Goal: Information Seeking & Learning: Find specific fact

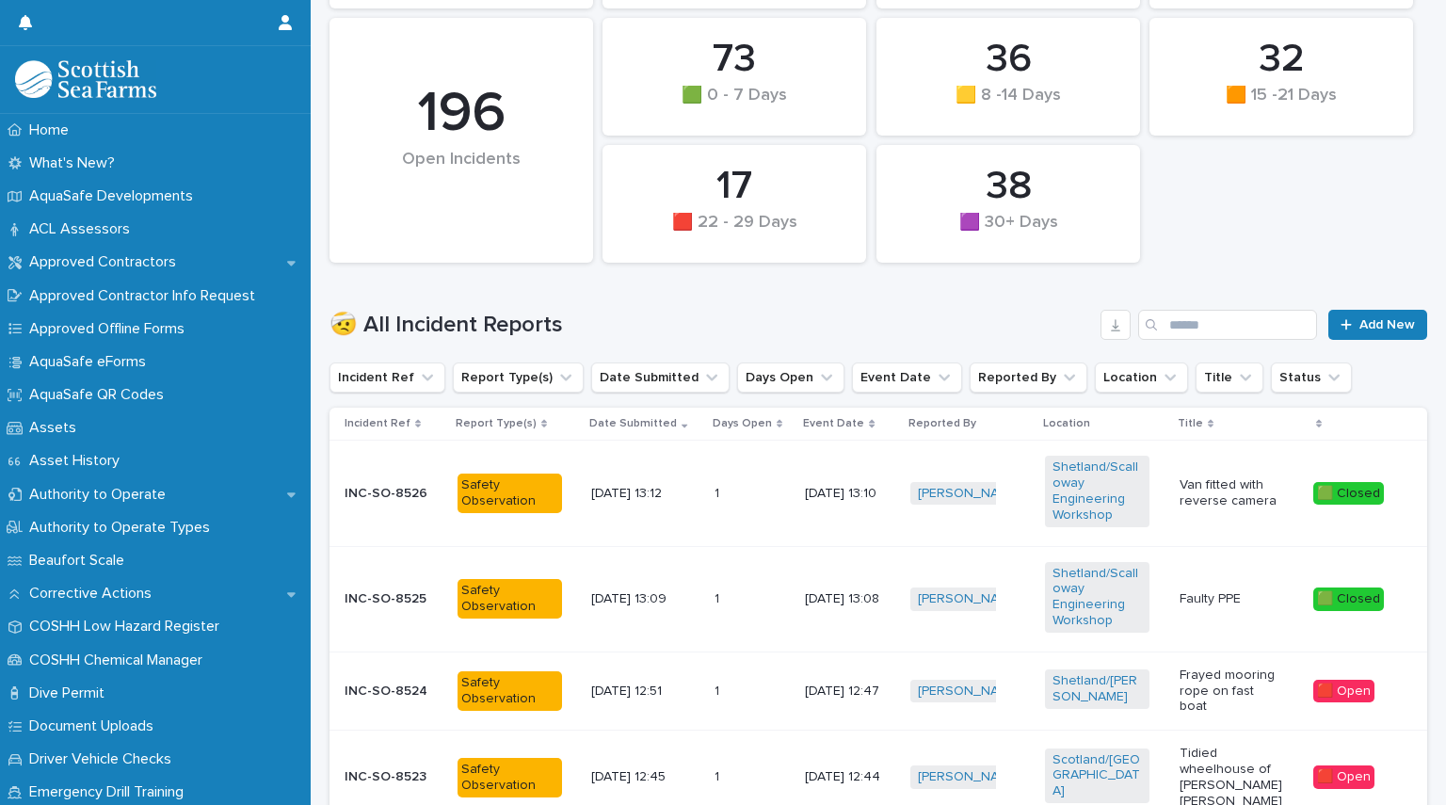
scroll to position [331, 0]
click at [526, 374] on button "Report Type(s)" at bounding box center [518, 377] width 131 height 30
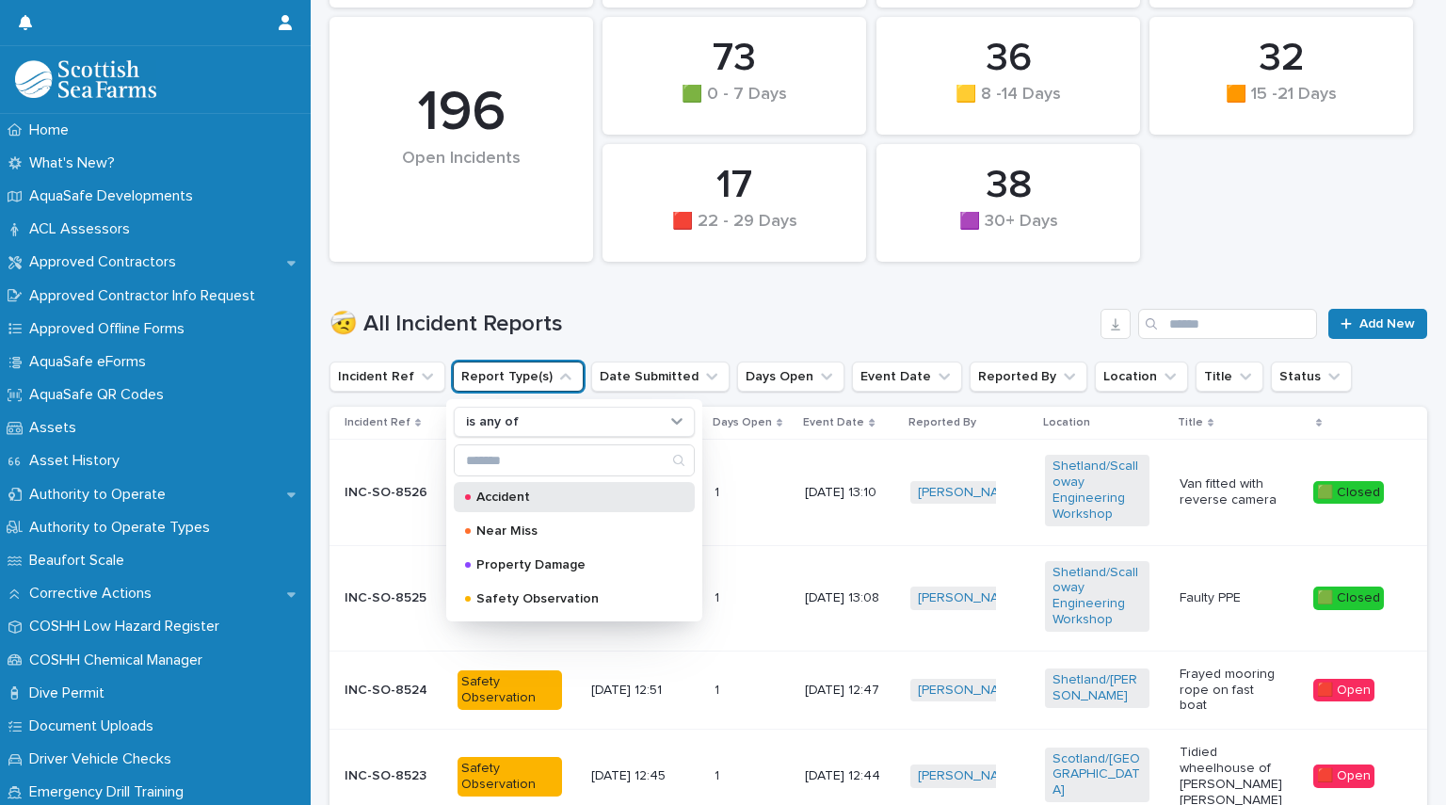
click at [505, 494] on p "Accident" at bounding box center [570, 497] width 188 height 13
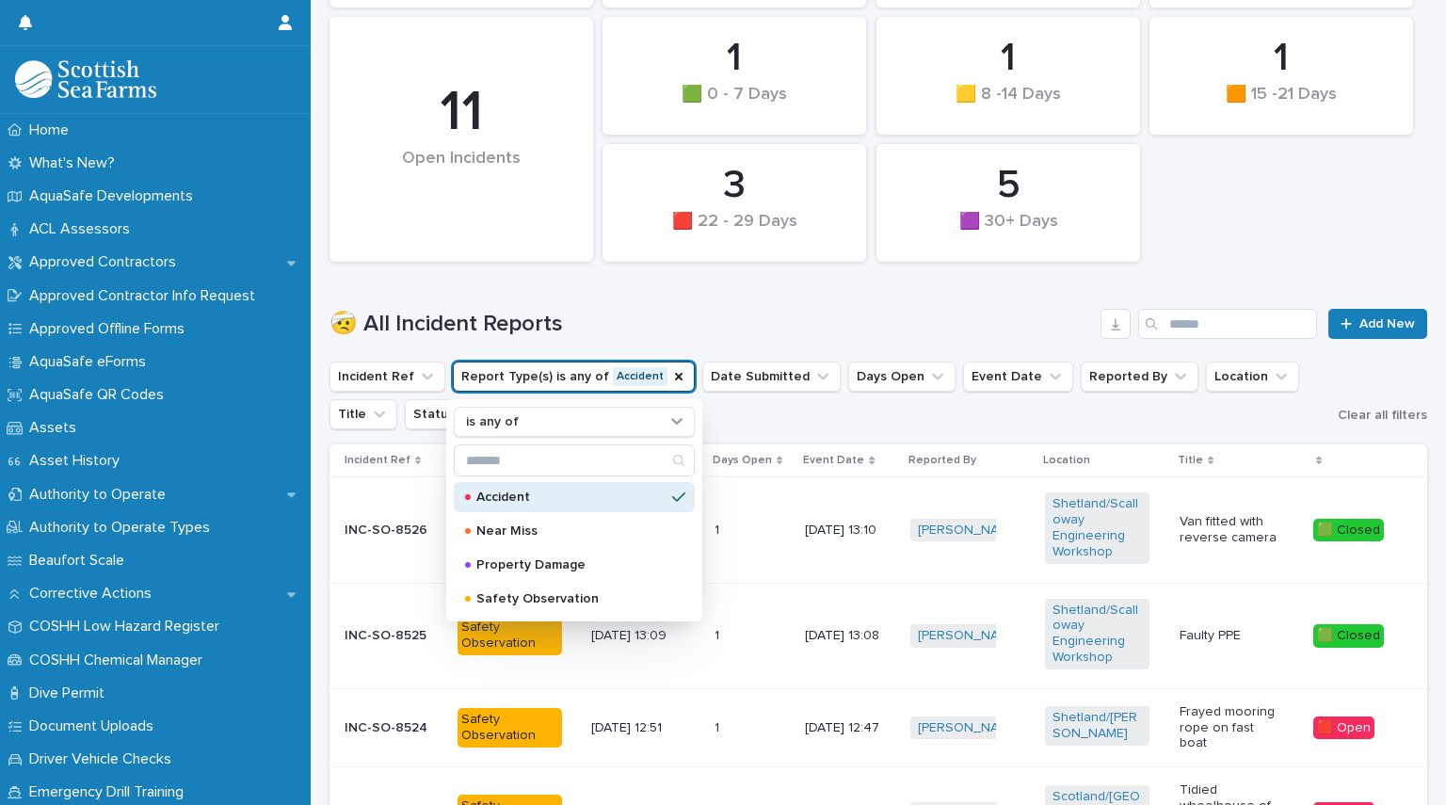
click at [888, 302] on div "🤕 All Incident Reports Add New" at bounding box center [879, 316] width 1098 height 90
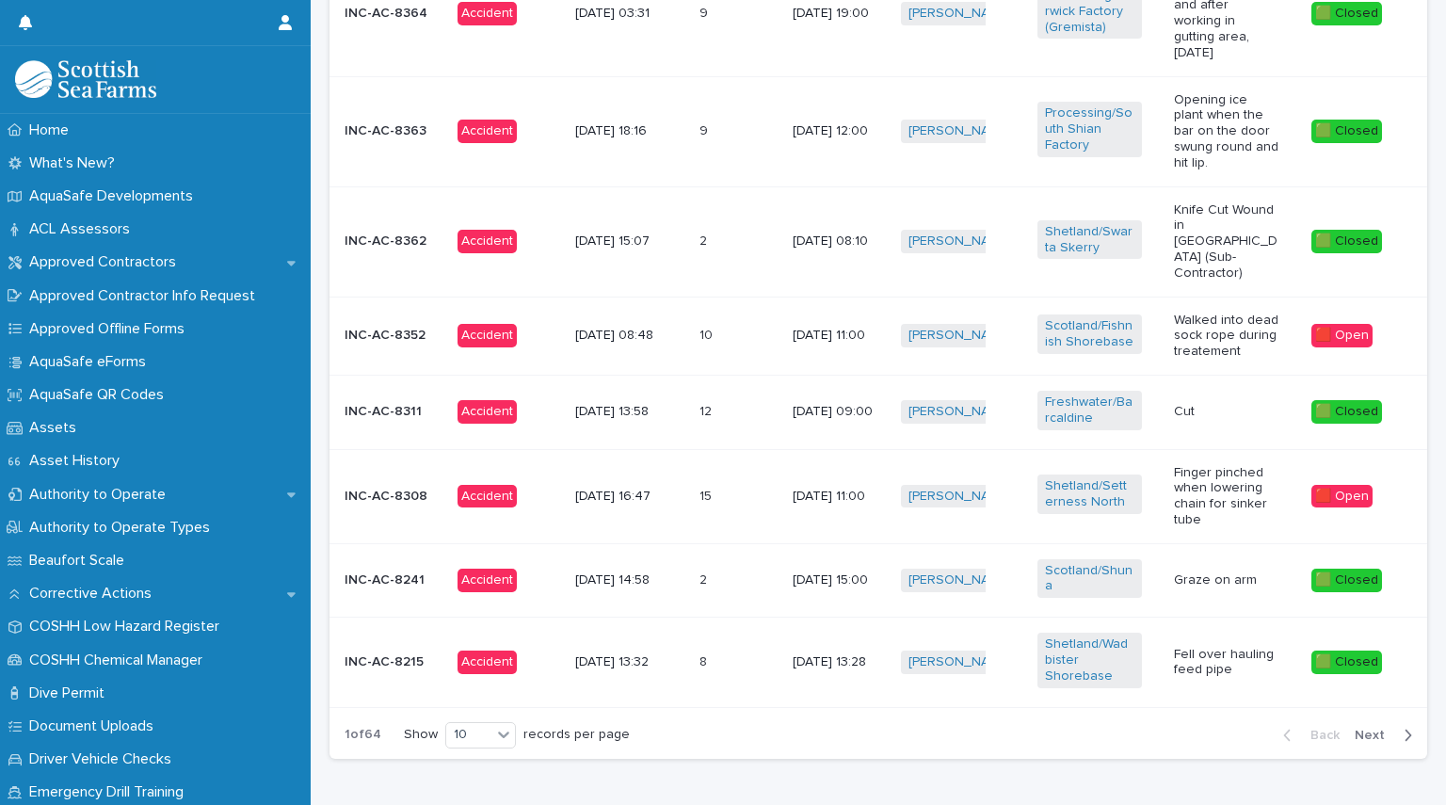
scroll to position [1059, 0]
click at [1355, 728] on span "Next" at bounding box center [1375, 734] width 41 height 13
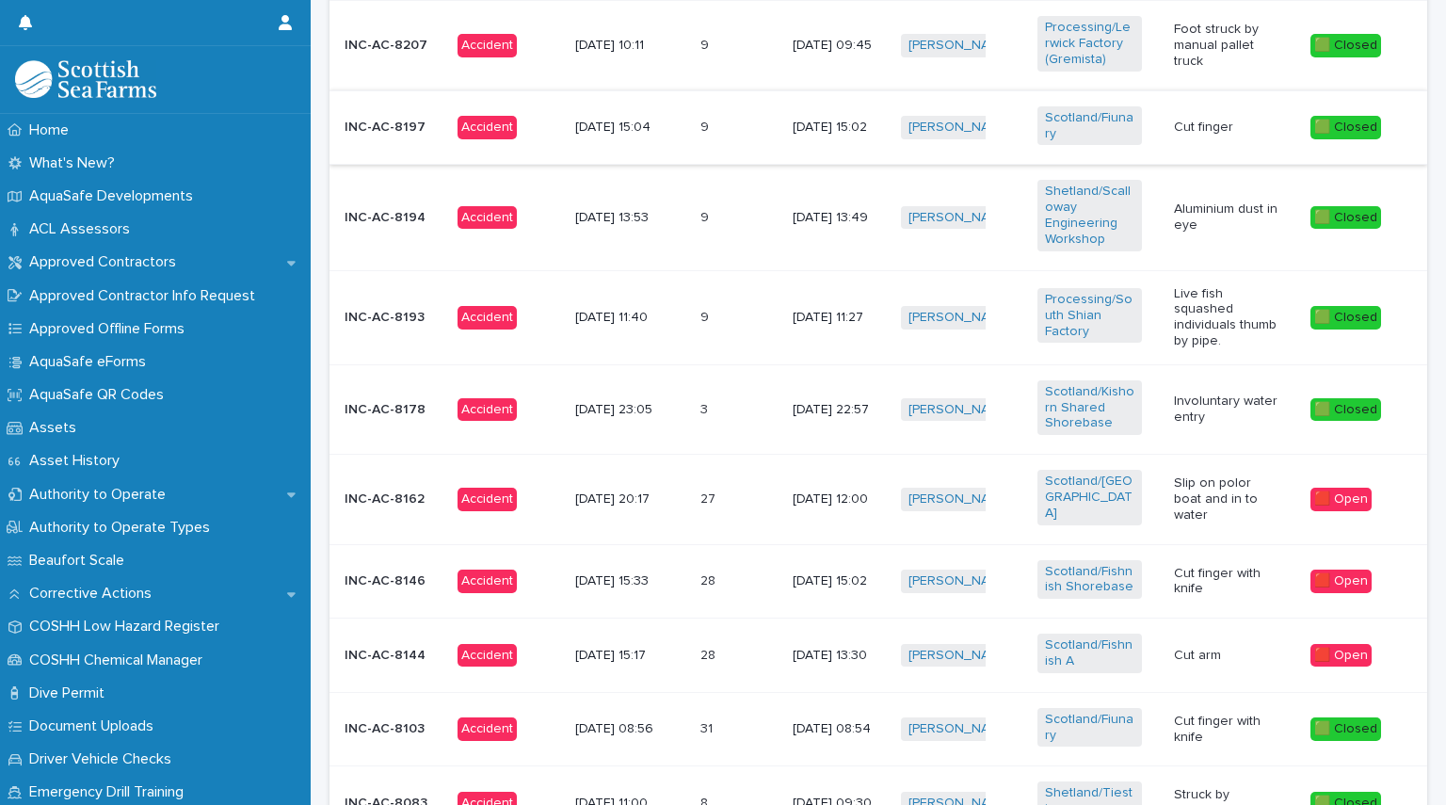
scroll to position [986, 0]
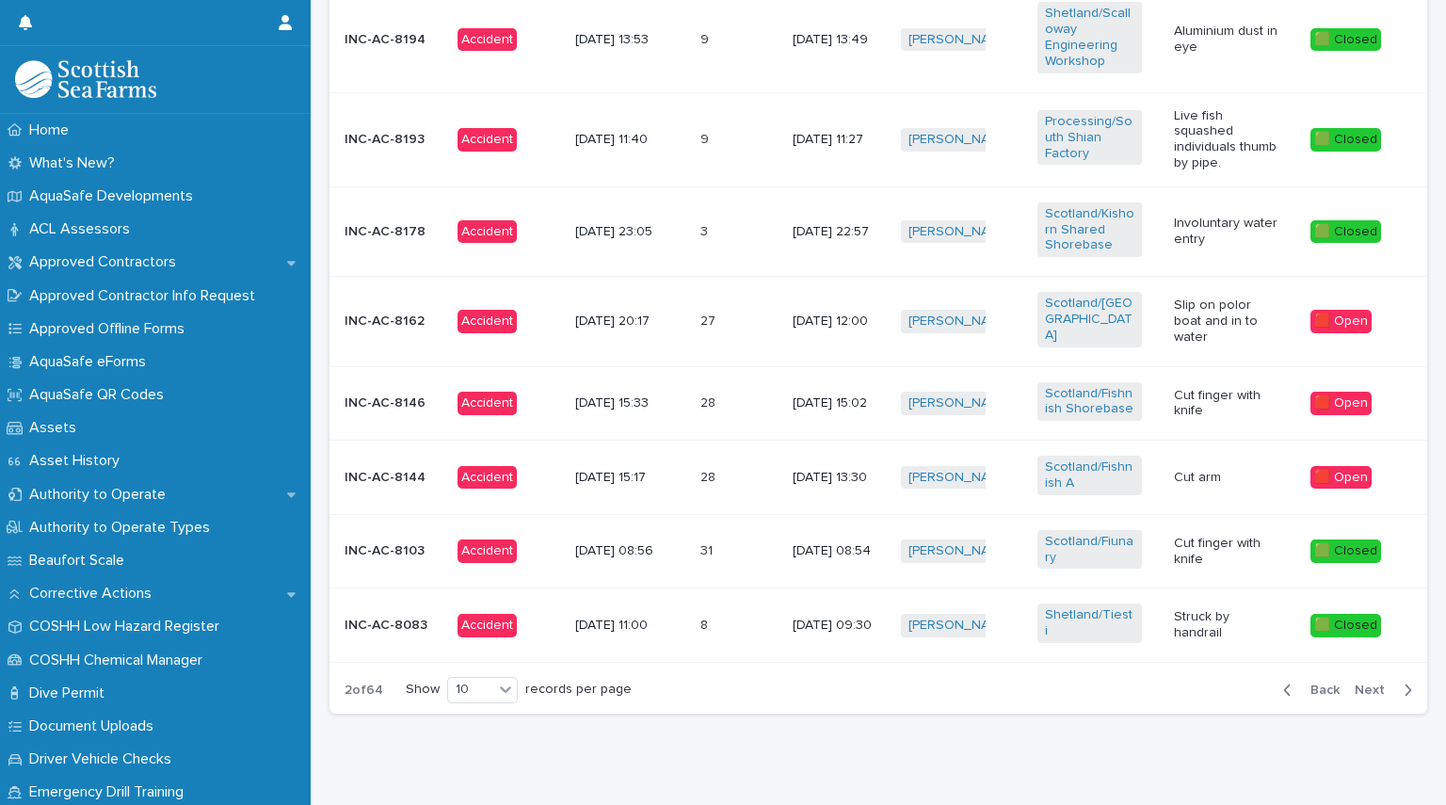
click at [1360, 684] on span "Next" at bounding box center [1375, 690] width 41 height 13
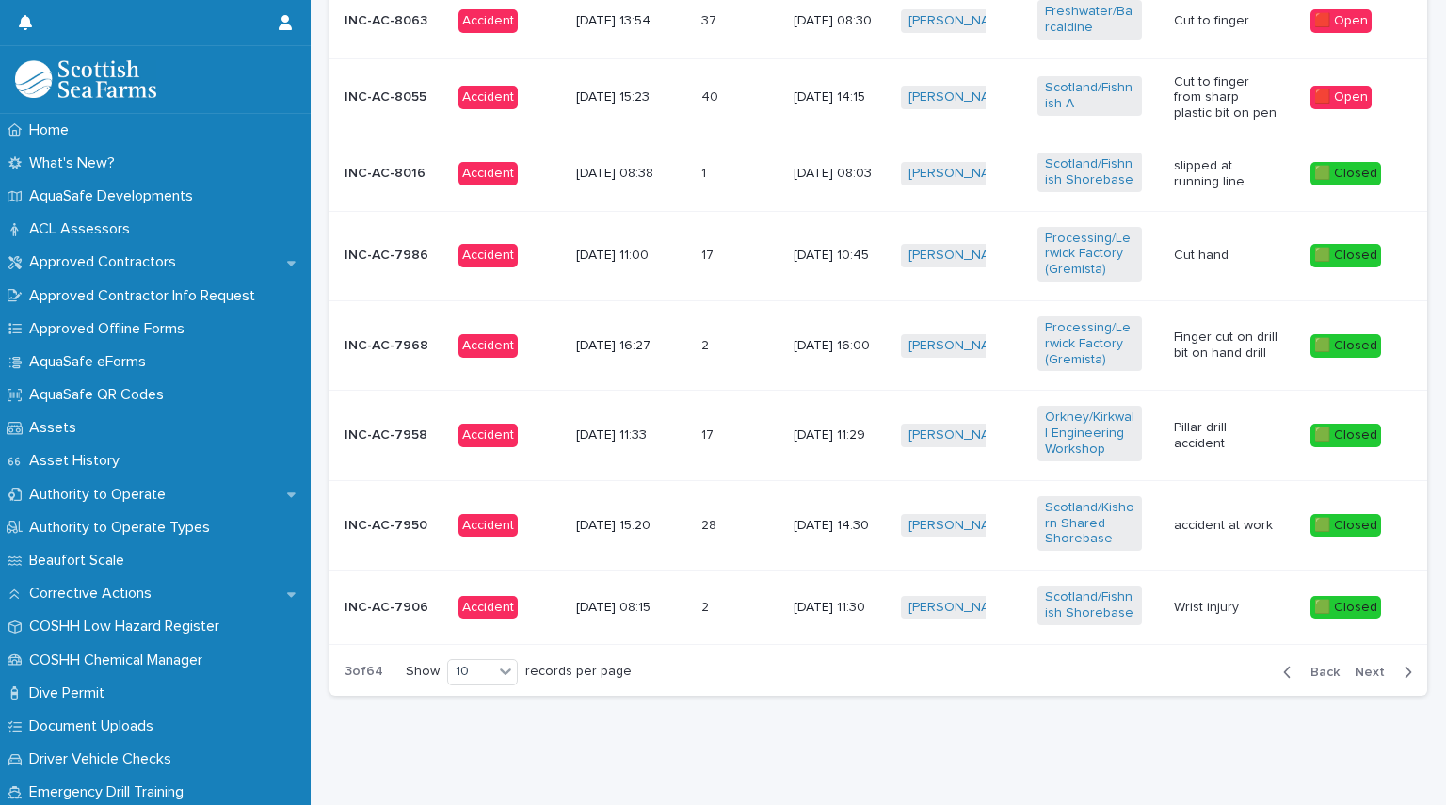
scroll to position [1022, 0]
click at [1310, 666] on span "Back" at bounding box center [1319, 672] width 40 height 13
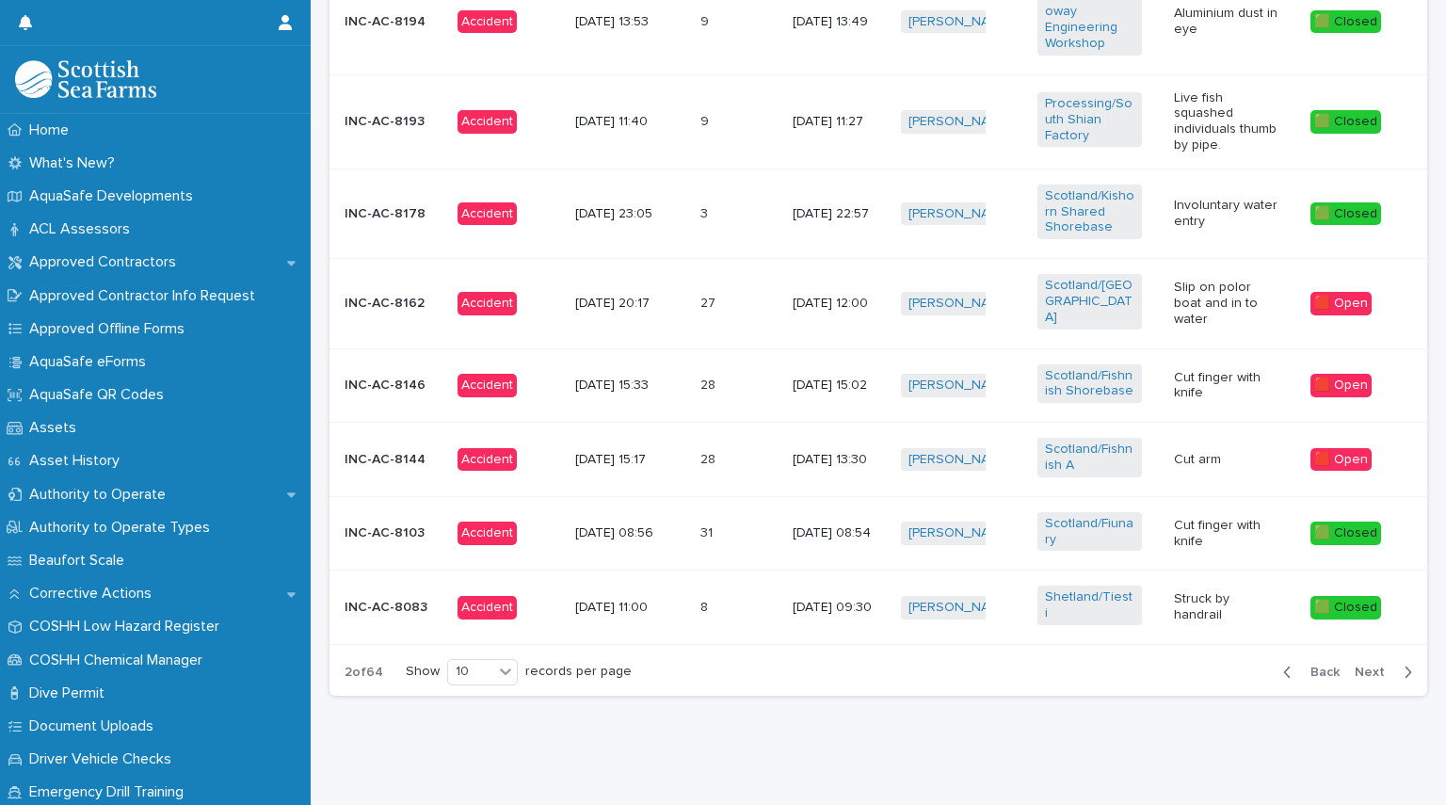
scroll to position [986, 0]
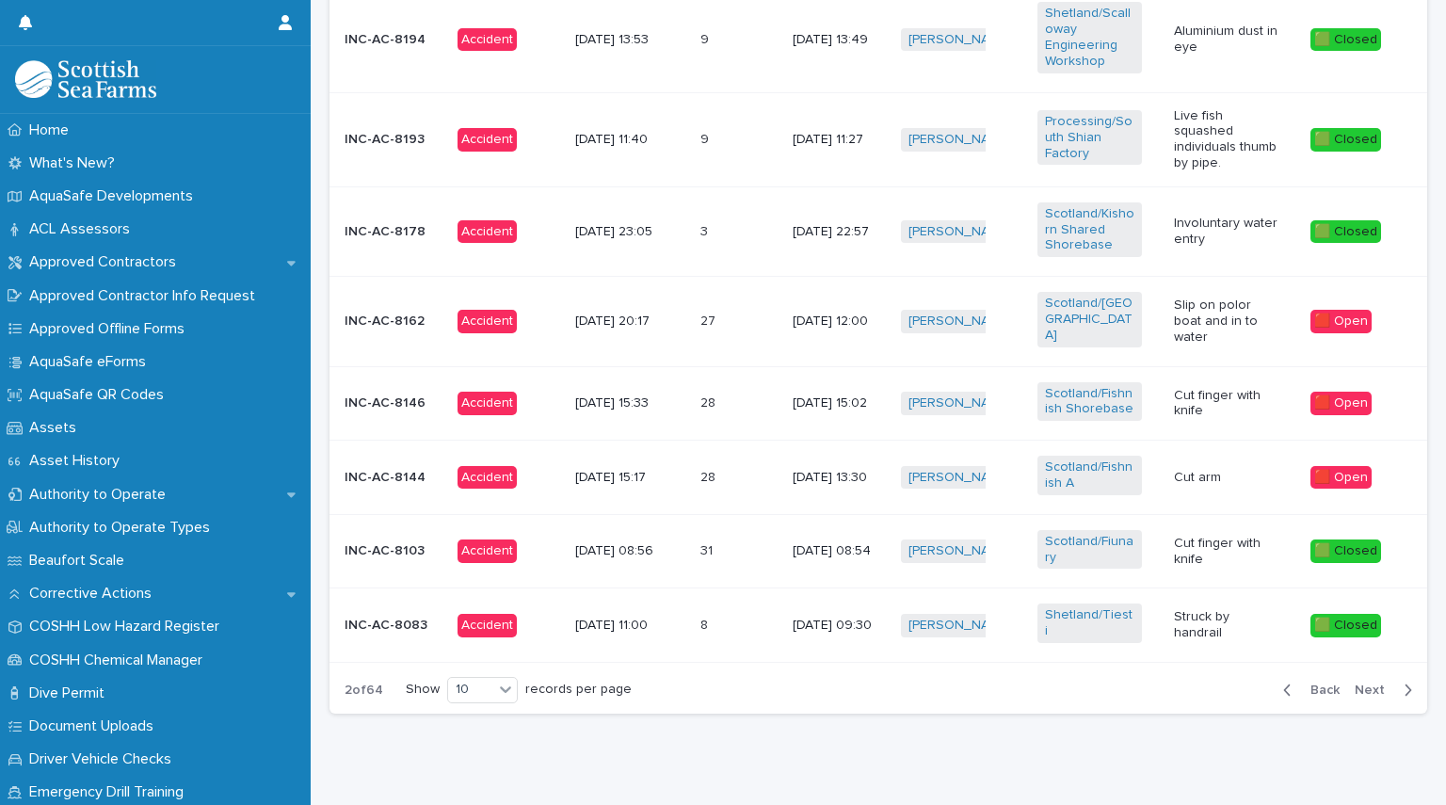
click at [1310, 684] on span "Back" at bounding box center [1319, 690] width 40 height 13
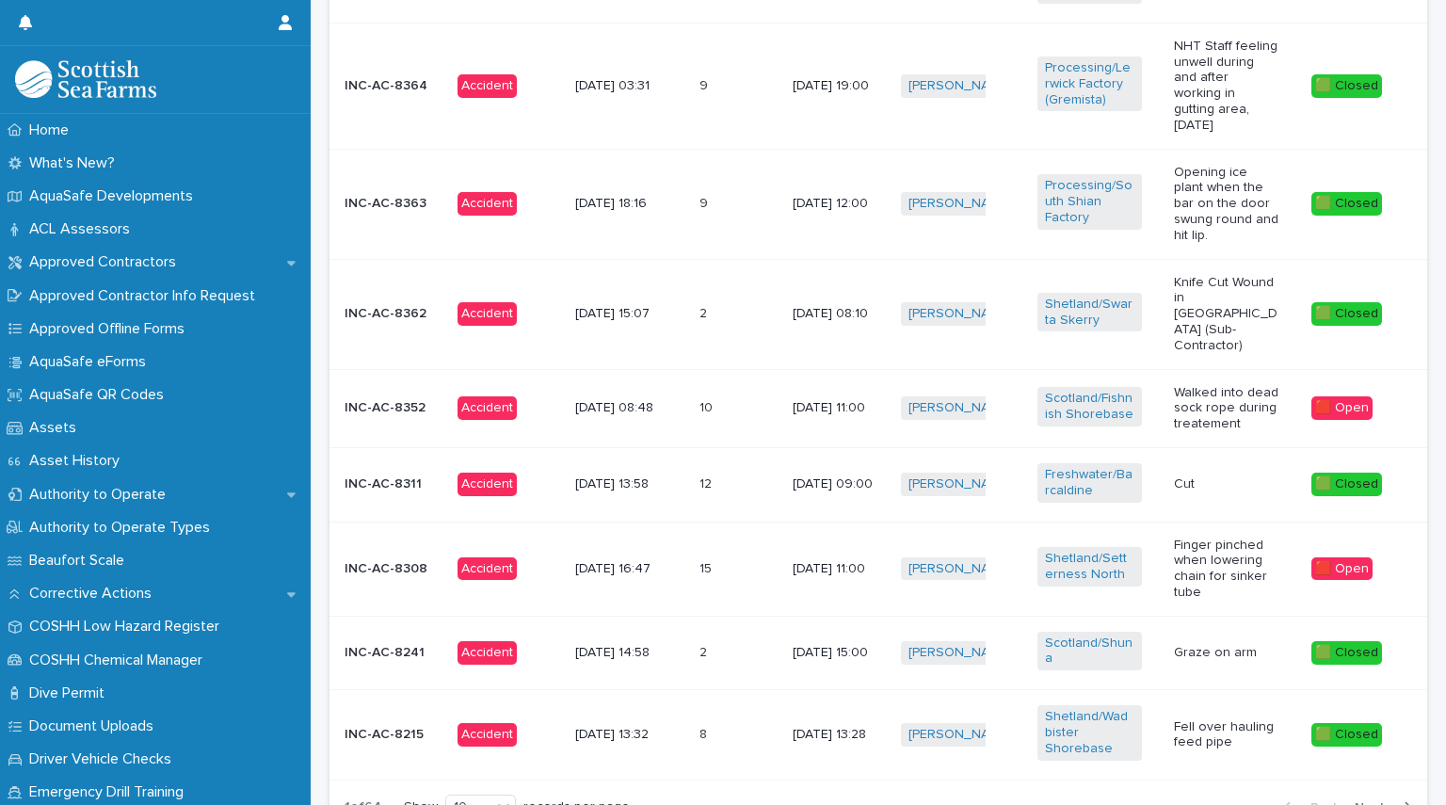
scroll to position [1037, 0]
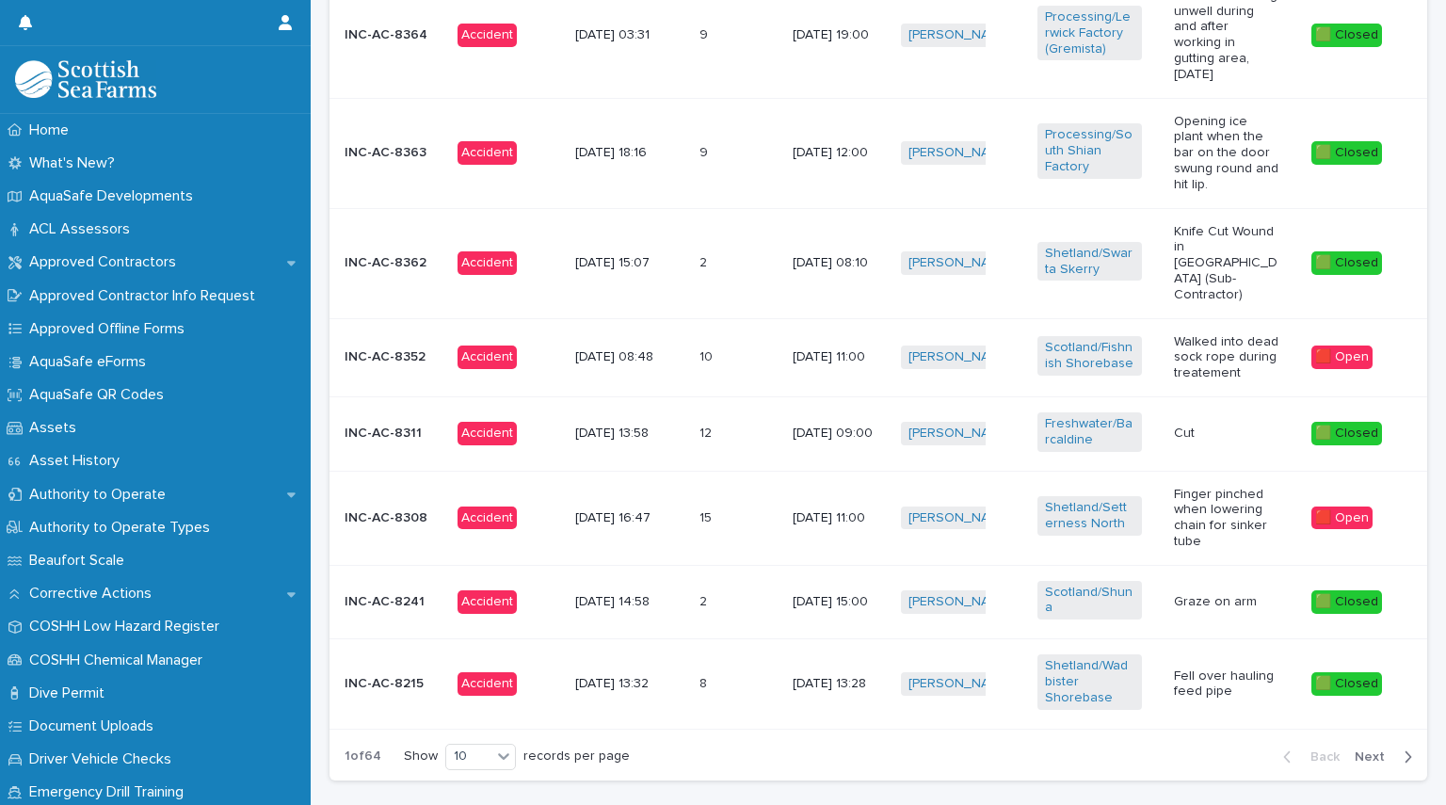
click at [602, 510] on p "[DATE] 16:47" at bounding box center [627, 518] width 105 height 16
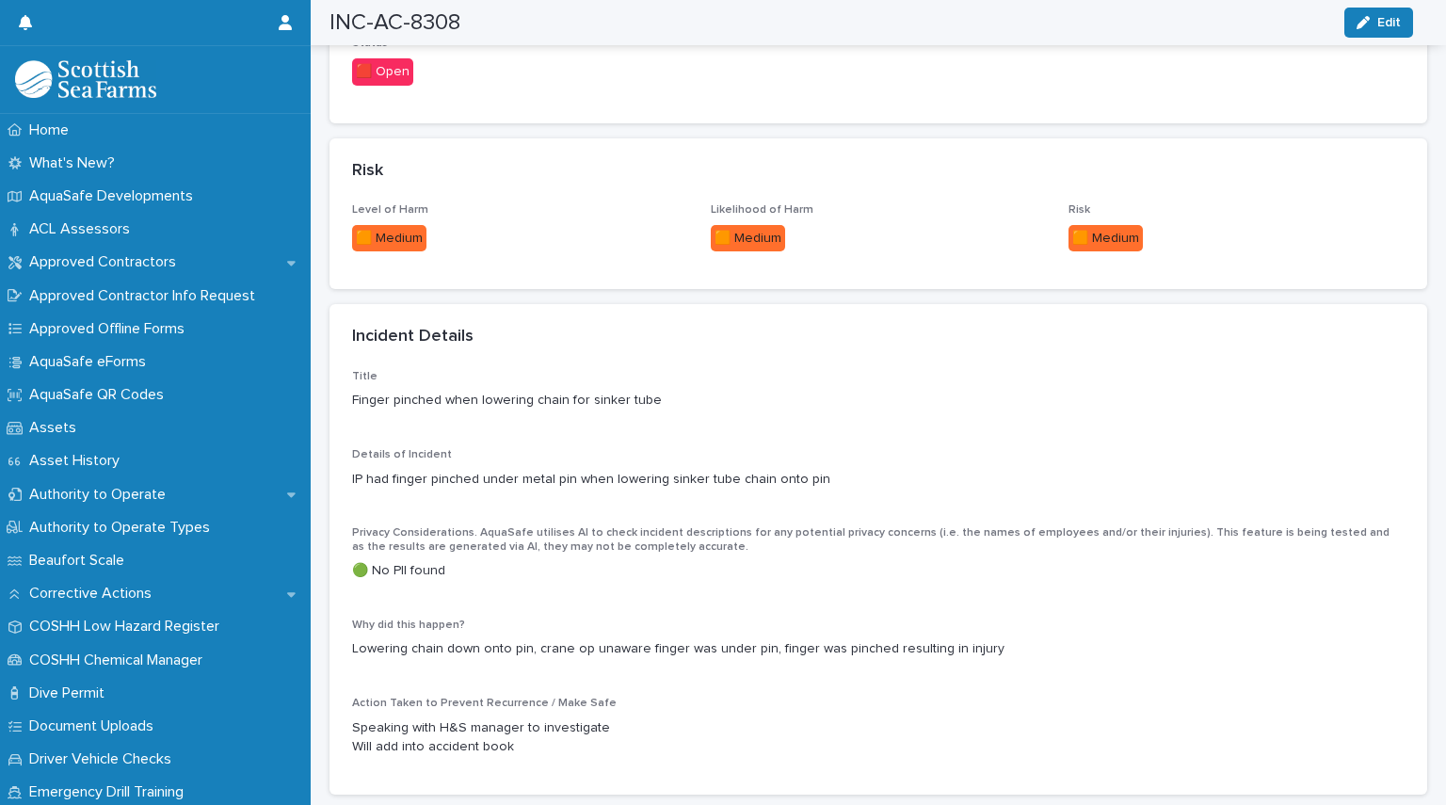
scroll to position [1392, 0]
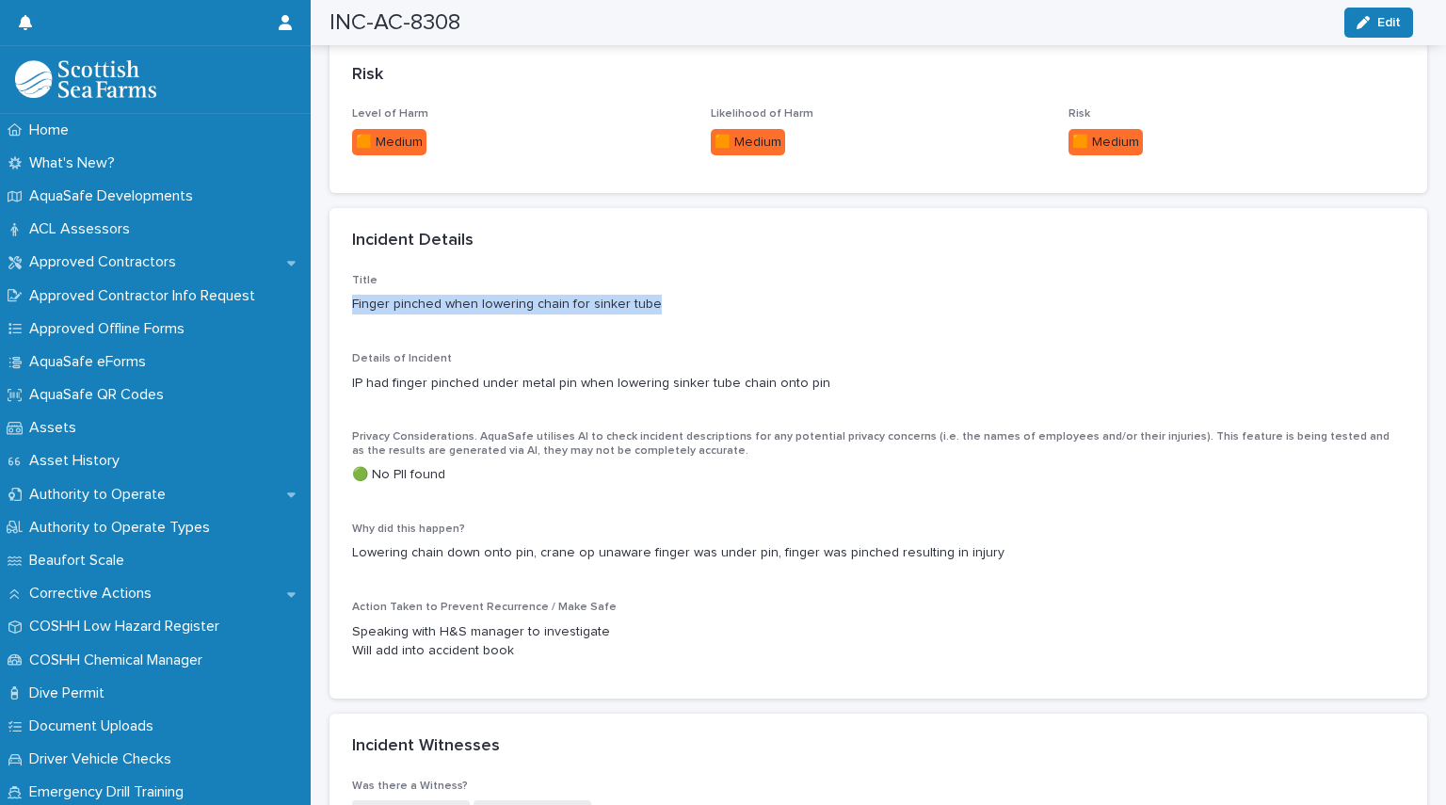
drag, startPoint x: 657, startPoint y: 304, endPoint x: 353, endPoint y: 302, distance: 304.1
click at [353, 302] on p "Finger pinched when lowering chain for sinker tube" at bounding box center [878, 305] width 1053 height 20
copy p "Finger pinched when lowering chain for sinker tube"
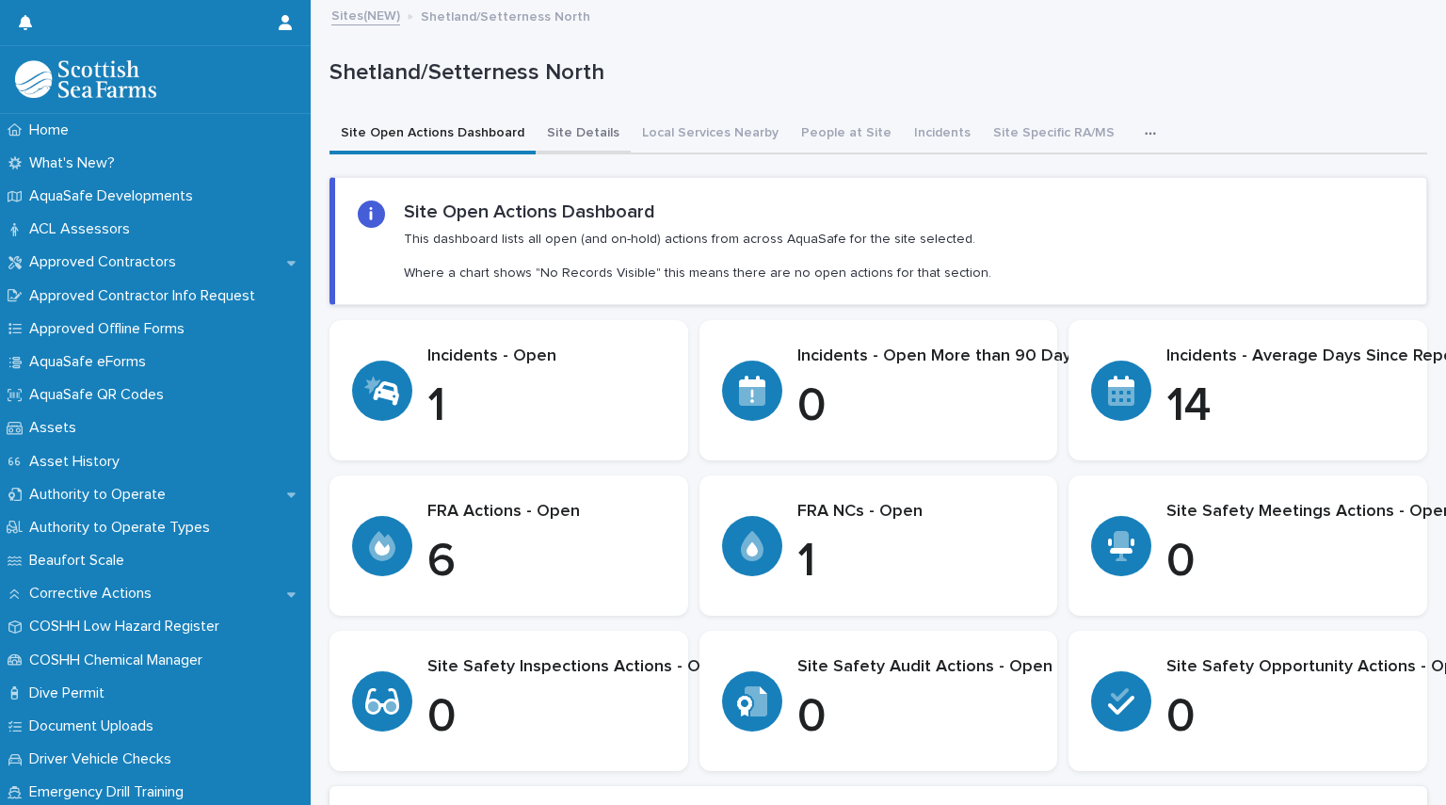
click at [560, 127] on button "Site Details" at bounding box center [583, 135] width 95 height 40
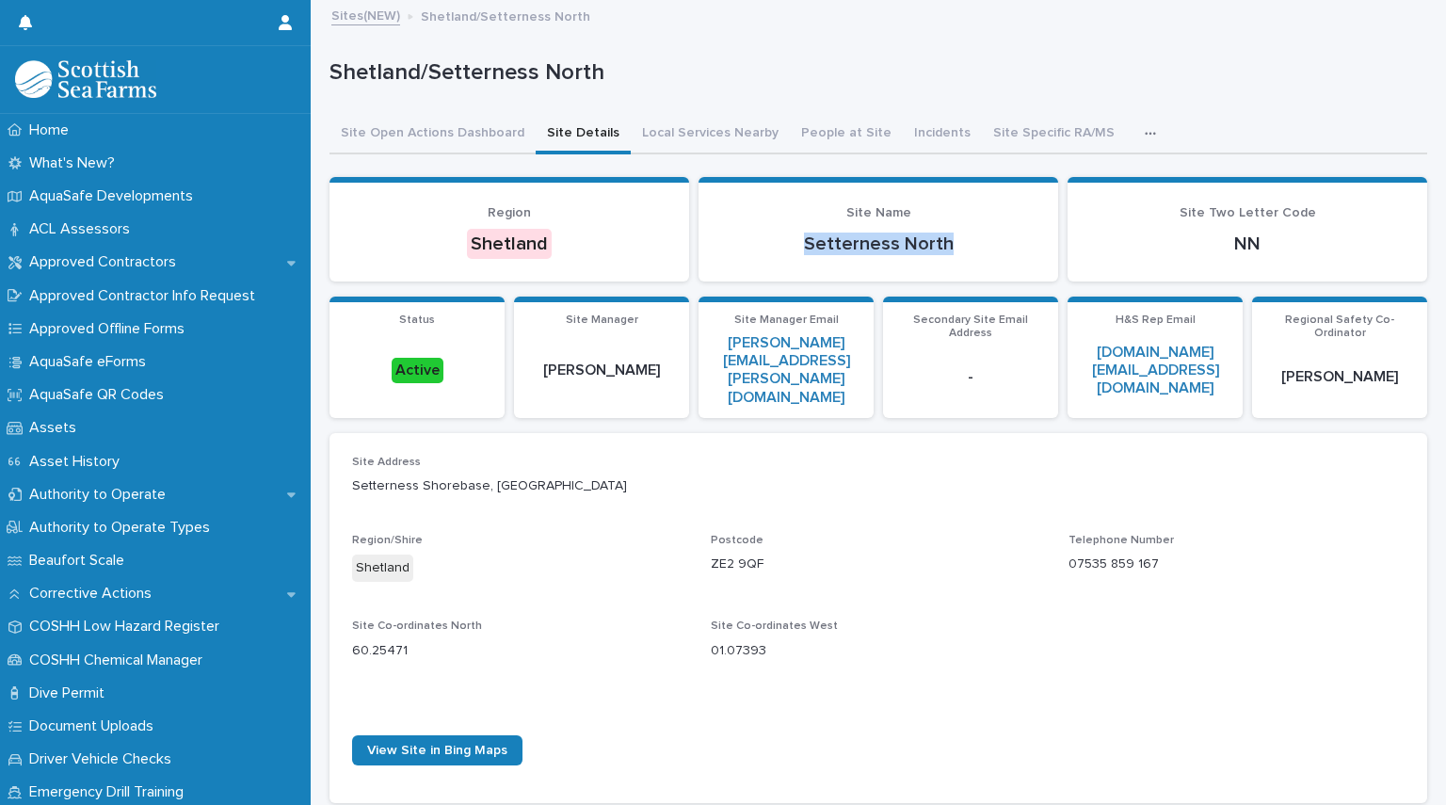
drag, startPoint x: 950, startPoint y: 238, endPoint x: 797, endPoint y: 242, distance: 152.6
click at [797, 242] on p "Setterness North" at bounding box center [878, 244] width 314 height 23
copy p "Setterness North"
drag, startPoint x: 773, startPoint y: 543, endPoint x: 702, endPoint y: 550, distance: 70.9
click at [702, 550] on div "Site Address Setterness Shorebase, Vidlin Region/Shire Shetland Postcode ZE2 9Q…" at bounding box center [878, 619] width 1053 height 326
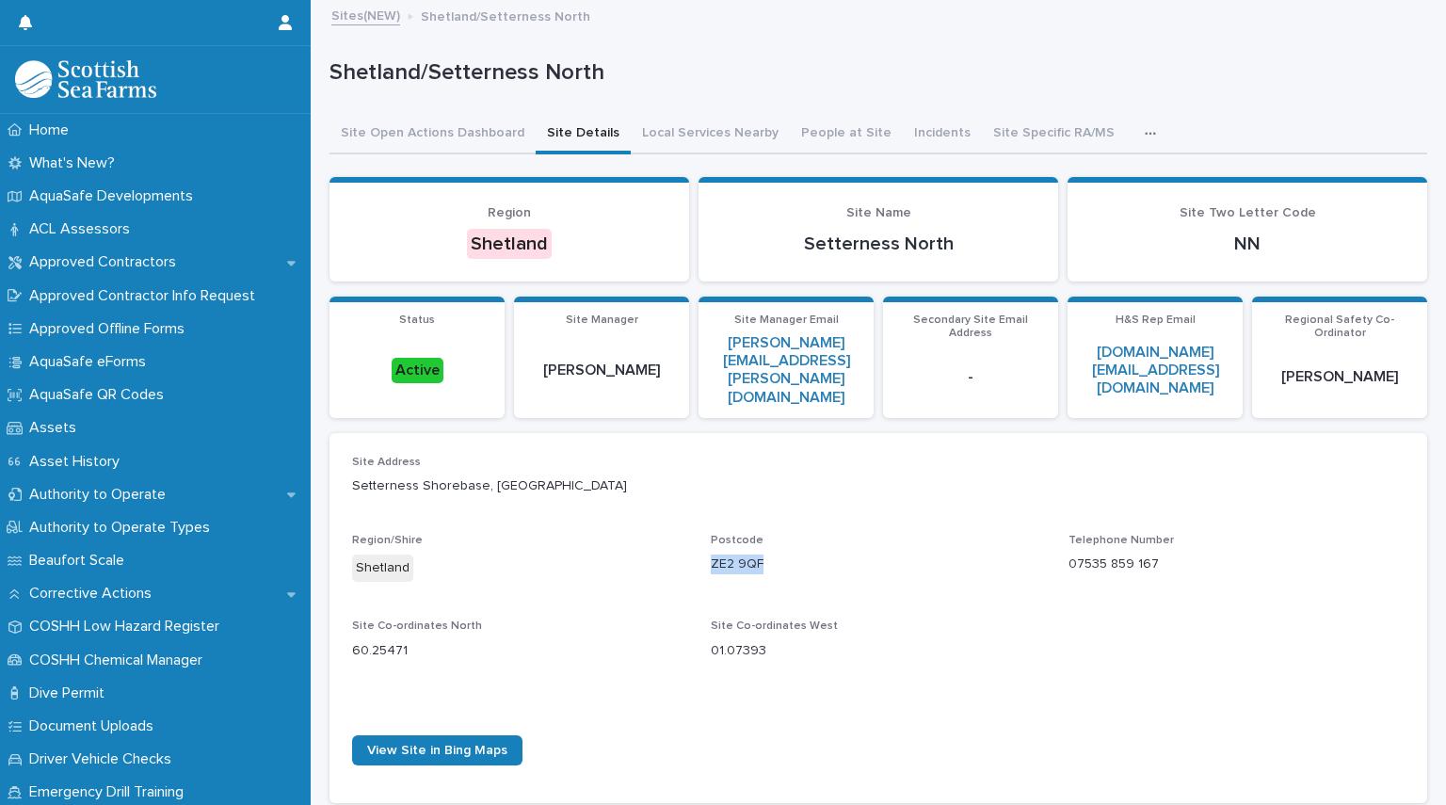
copy p "ZE2 9QF"
